Goal: Task Accomplishment & Management: Manage account settings

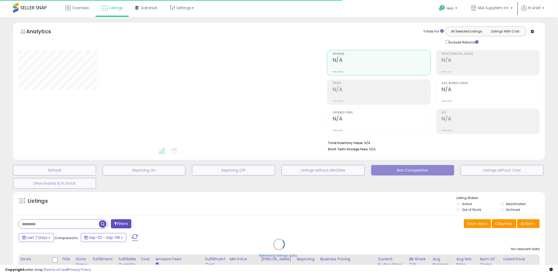
type input "**********"
select select "**"
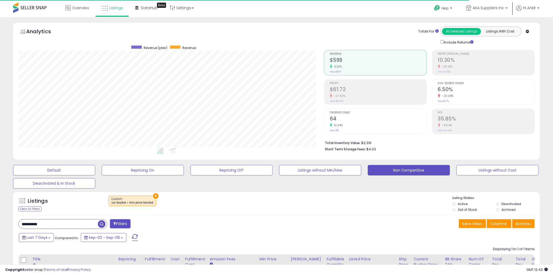
scroll to position [107, 306]
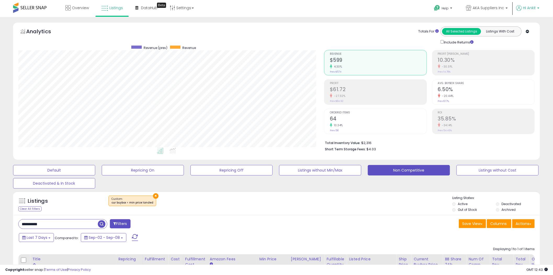
click at [535, 8] on span "Hi Ankit" at bounding box center [529, 7] width 13 height 5
click at [526, 28] on link "Account" at bounding box center [527, 27] width 14 height 5
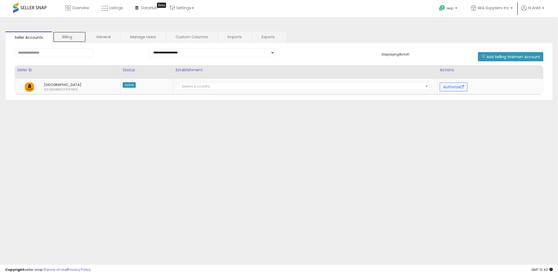
click at [78, 36] on link "Billing" at bounding box center [69, 36] width 33 height 11
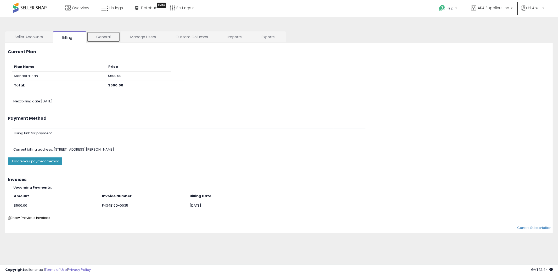
click at [106, 38] on link "General" at bounding box center [103, 36] width 33 height 11
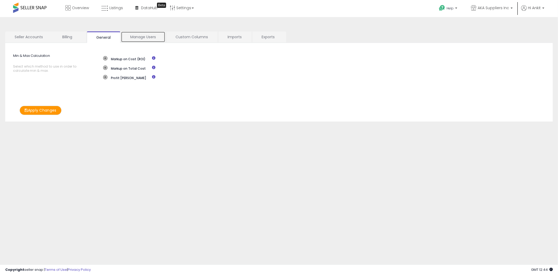
click at [138, 38] on link "Manage Users" at bounding box center [143, 36] width 44 height 11
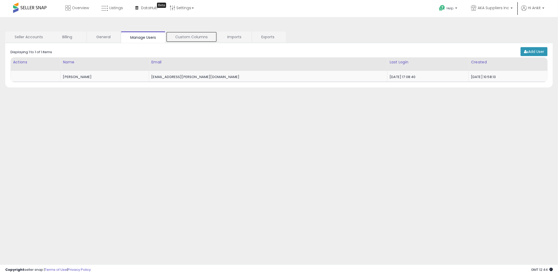
click at [185, 37] on link "Custom Columns" at bounding box center [191, 36] width 51 height 11
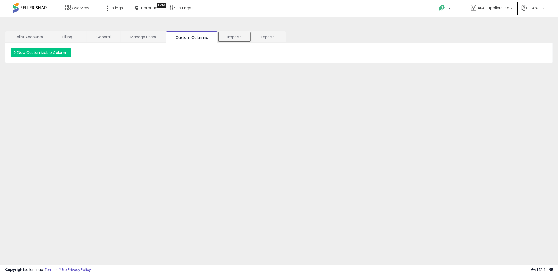
click at [231, 35] on link "Imports" at bounding box center [234, 36] width 33 height 11
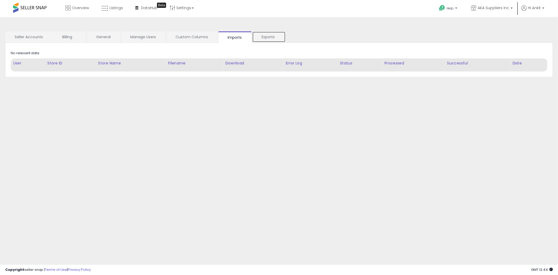
click at [276, 35] on link "Exports" at bounding box center [268, 36] width 33 height 11
click at [106, 37] on link "General" at bounding box center [103, 36] width 33 height 11
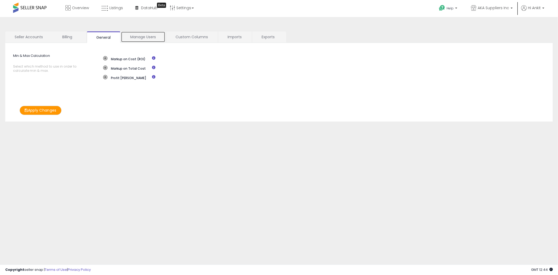
click at [138, 38] on link "Manage Users" at bounding box center [143, 36] width 44 height 11
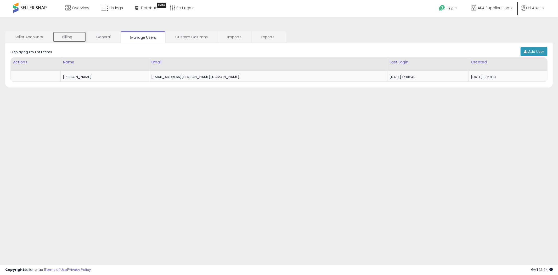
click at [78, 37] on link "Billing" at bounding box center [69, 36] width 33 height 11
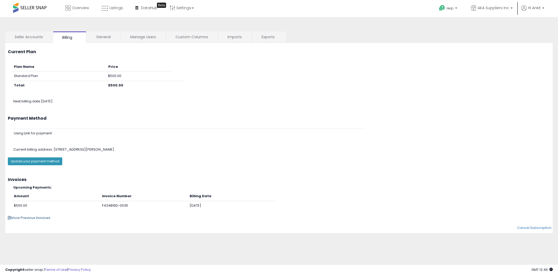
click at [37, 216] on span "Show Previous Invoices" at bounding box center [29, 217] width 42 height 5
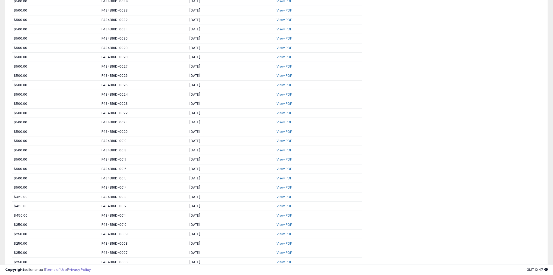
scroll to position [213, 0]
click at [283, 20] on link "View PDF" at bounding box center [283, 20] width 15 height 5
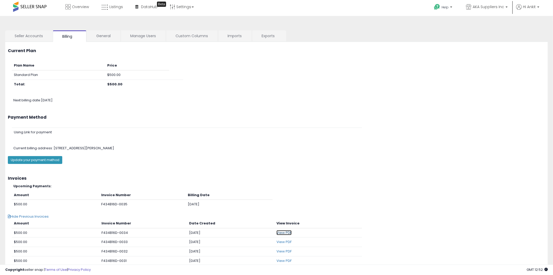
scroll to position [0, 0]
